Goal: Information Seeking & Learning: Find specific fact

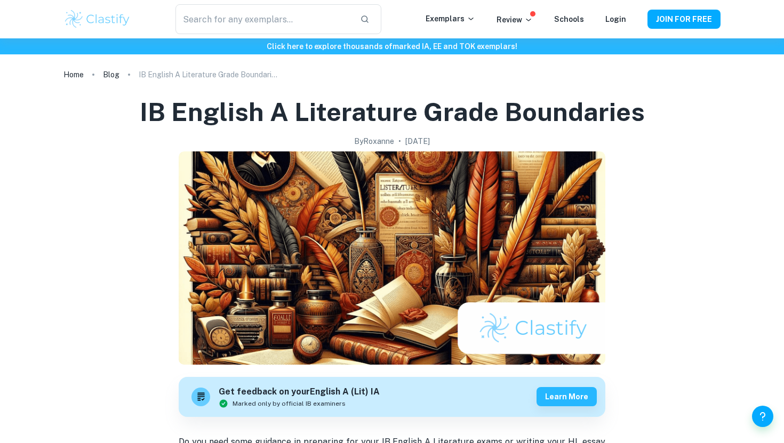
scroll to position [304, 0]
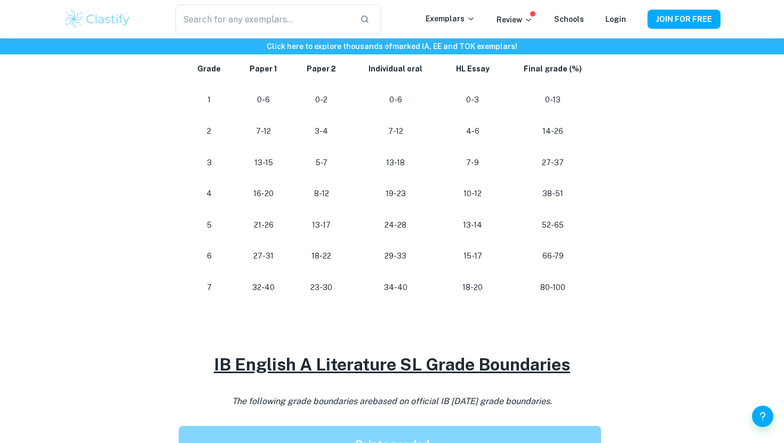
scroll to position [547, 0]
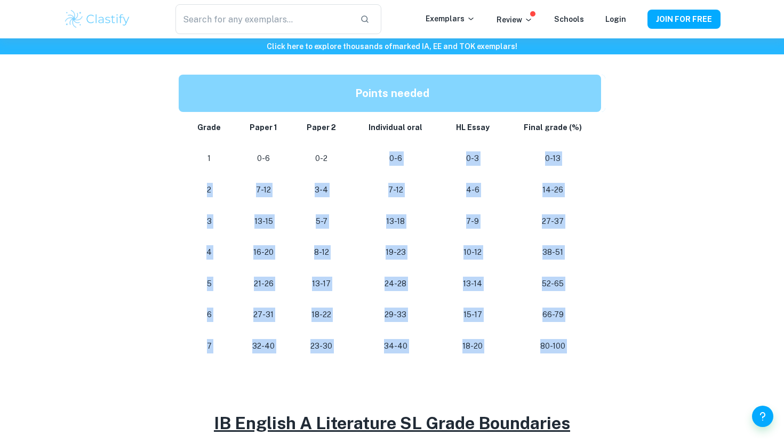
drag, startPoint x: 387, startPoint y: 153, endPoint x: 391, endPoint y: 363, distance: 209.6
click at [391, 363] on div "Do you need some guidance in preparing for your IB English A Literature exams o…" at bounding box center [392, 370] width 427 height 966
click at [389, 347] on p "34-40" at bounding box center [395, 346] width 73 height 14
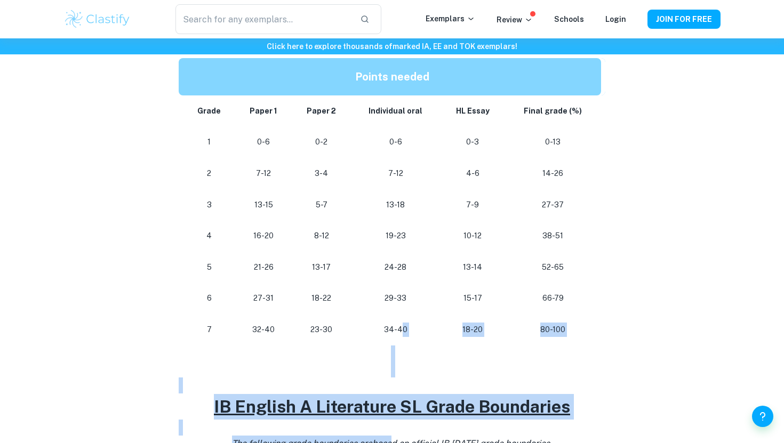
drag, startPoint x: 401, startPoint y: 347, endPoint x: 384, endPoint y: 277, distance: 71.3
click at [385, 405] on div "Do you need some guidance in preparing for your IB English A Literature exams o…" at bounding box center [392, 353] width 427 height 966
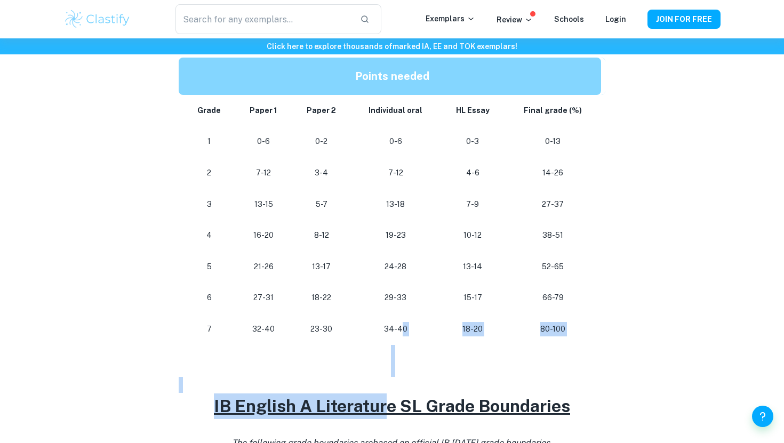
click at [370, 359] on p at bounding box center [392, 353] width 427 height 16
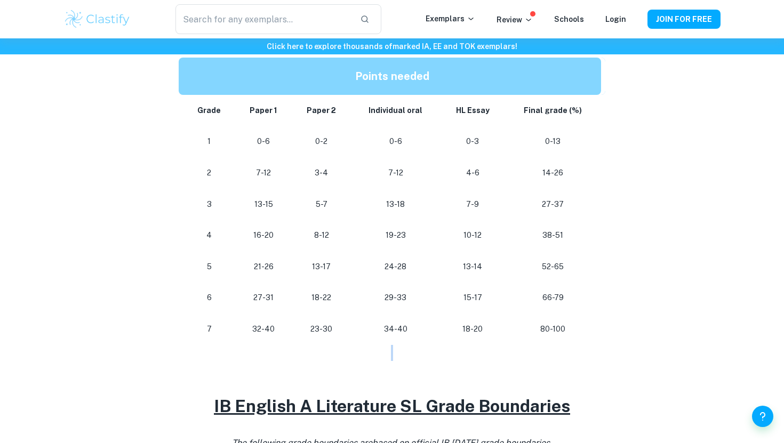
click at [370, 359] on p at bounding box center [392, 353] width 427 height 16
click at [373, 343] on td "34-40" at bounding box center [396, 329] width 90 height 31
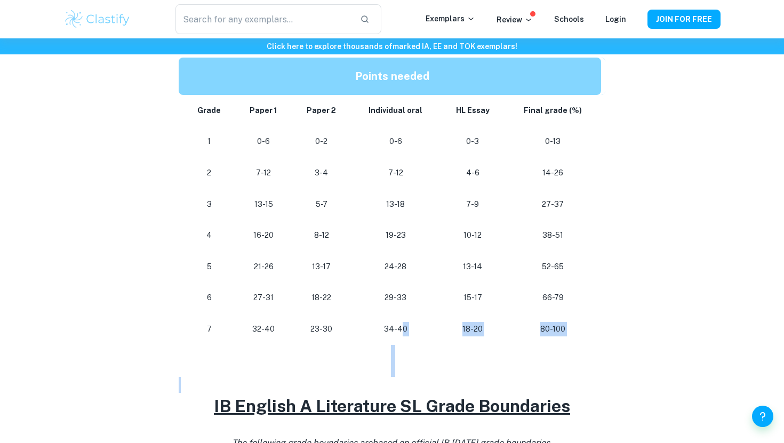
drag, startPoint x: 402, startPoint y: 328, endPoint x: 354, endPoint y: 392, distance: 80.0
click at [354, 392] on div "Do you need some guidance in preparing for your IB English A Literature exams o…" at bounding box center [392, 353] width 427 height 966
click at [368, 345] on p at bounding box center [392, 353] width 427 height 16
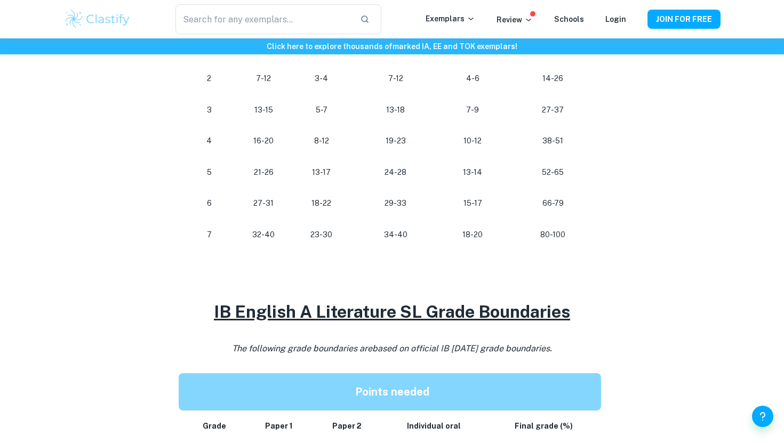
scroll to position [607, 0]
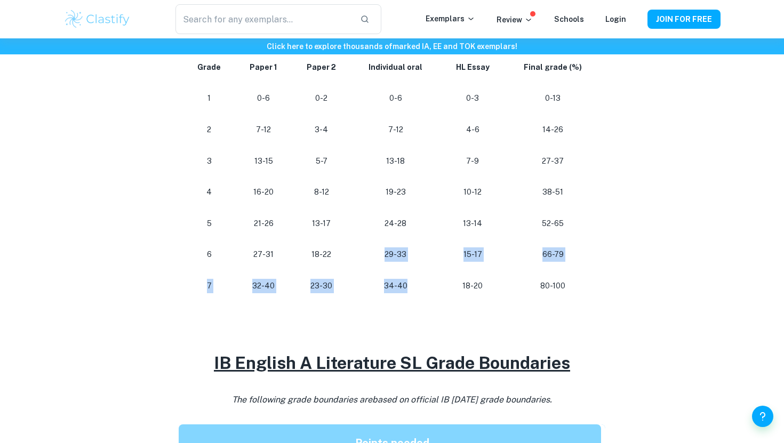
drag, startPoint x: 405, startPoint y: 288, endPoint x: 355, endPoint y: 260, distance: 57.3
click at [350, 263] on tbody "Grade Paper 1 Paper 2 Individual oral HL Essay Final grade (%) 1 0-6 0-2 0-6 0-…" at bounding box center [392, 177] width 427 height 250
click at [381, 247] on p "29-33" at bounding box center [395, 254] width 73 height 14
drag, startPoint x: 405, startPoint y: 253, endPoint x: 384, endPoint y: 253, distance: 20.8
click at [384, 253] on p "29-33" at bounding box center [395, 254] width 73 height 14
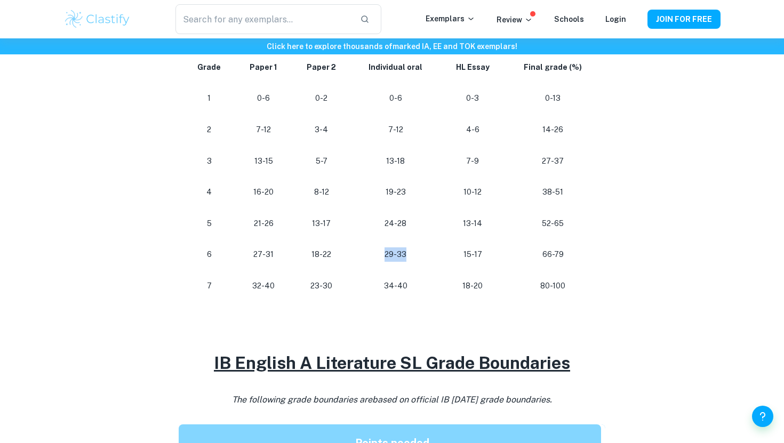
click at [384, 253] on p "29-33" at bounding box center [395, 254] width 73 height 14
drag, startPoint x: 387, startPoint y: 253, endPoint x: 397, endPoint y: 253, distance: 9.6
click at [389, 253] on p "29-33" at bounding box center [395, 254] width 73 height 14
